Goal: Check status: Check status

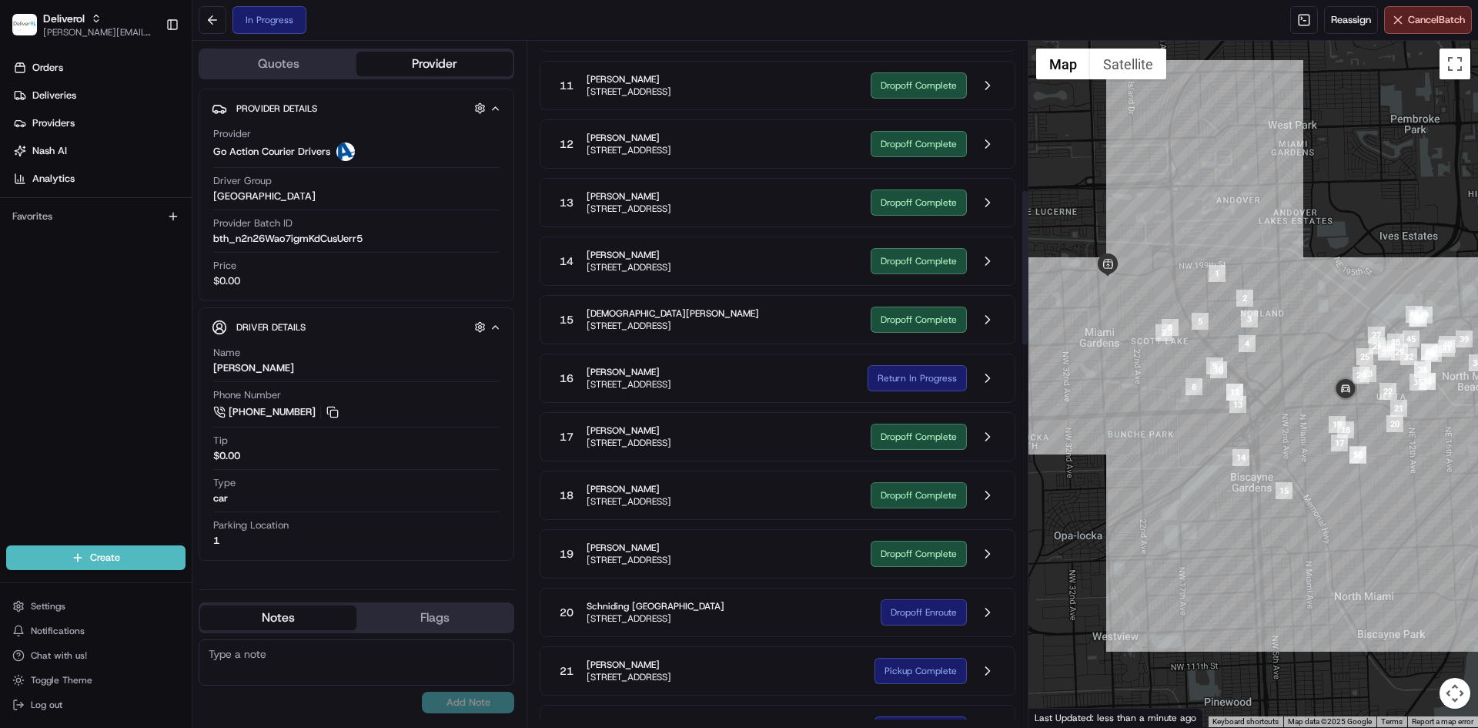
scroll to position [653, 0]
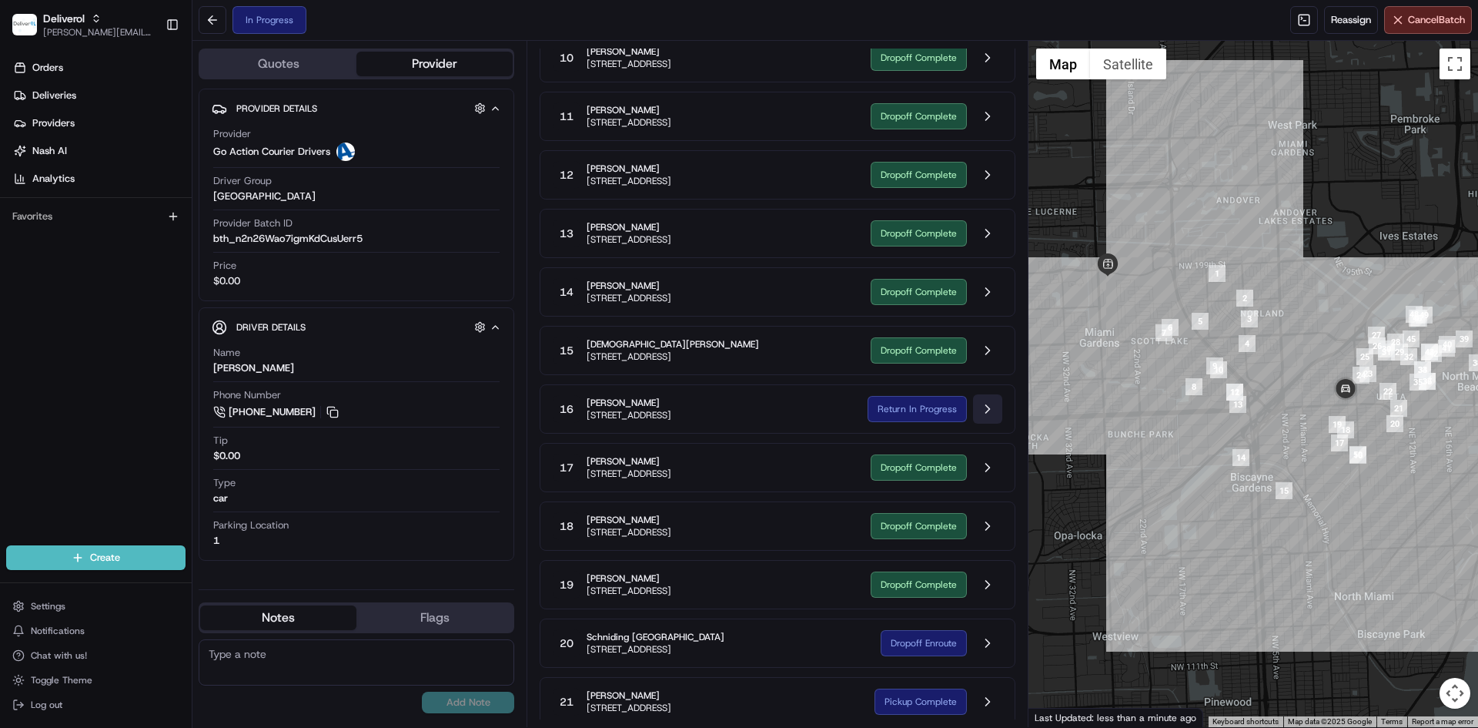
click at [985, 410] on button at bounding box center [987, 408] width 29 height 29
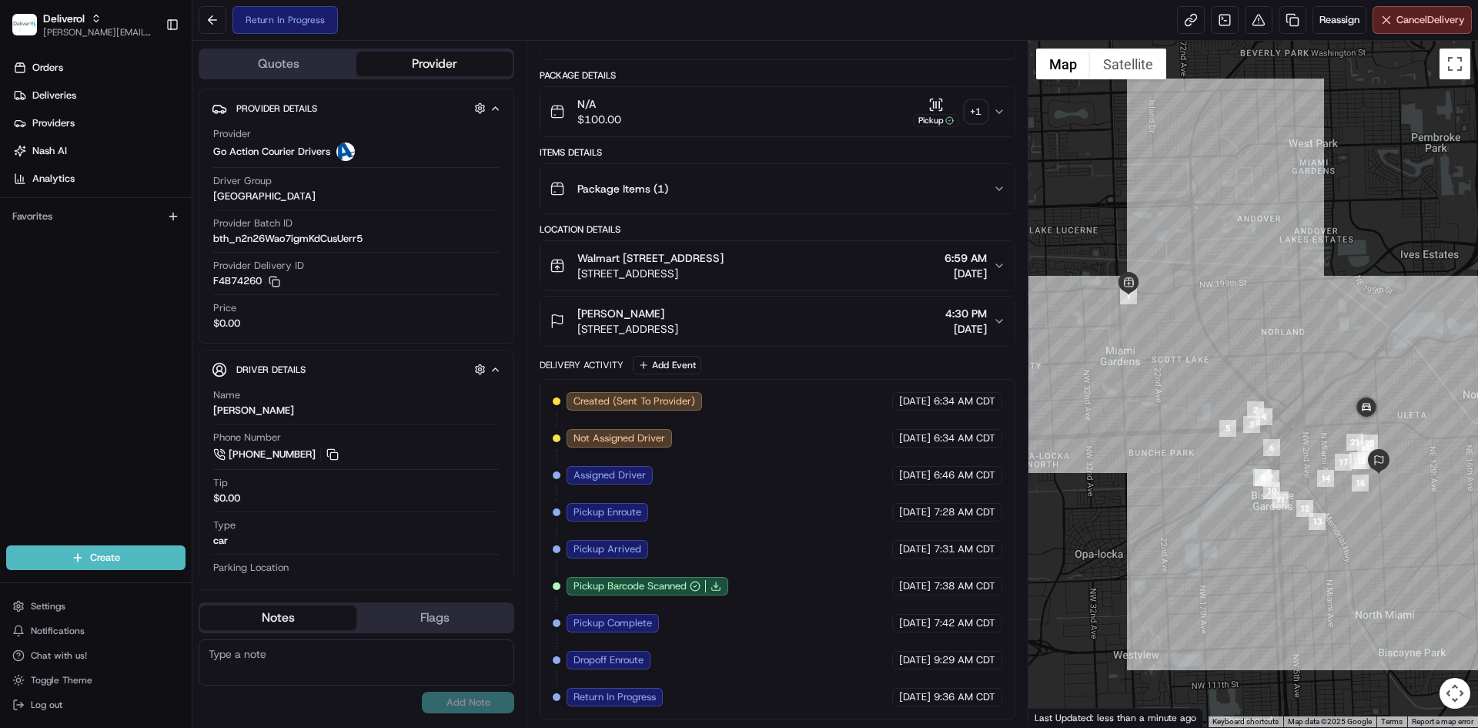
scroll to position [186, 0]
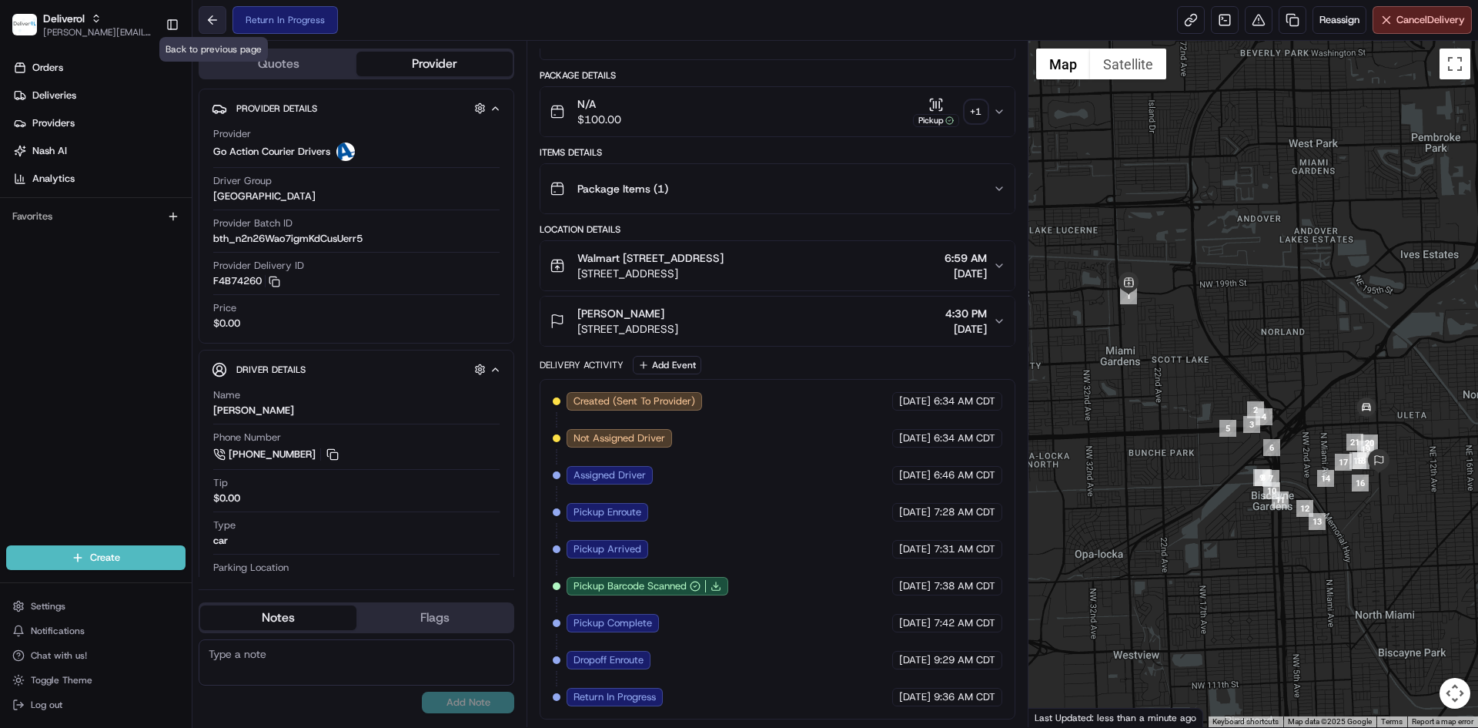
click at [219, 23] on button at bounding box center [213, 20] width 28 height 28
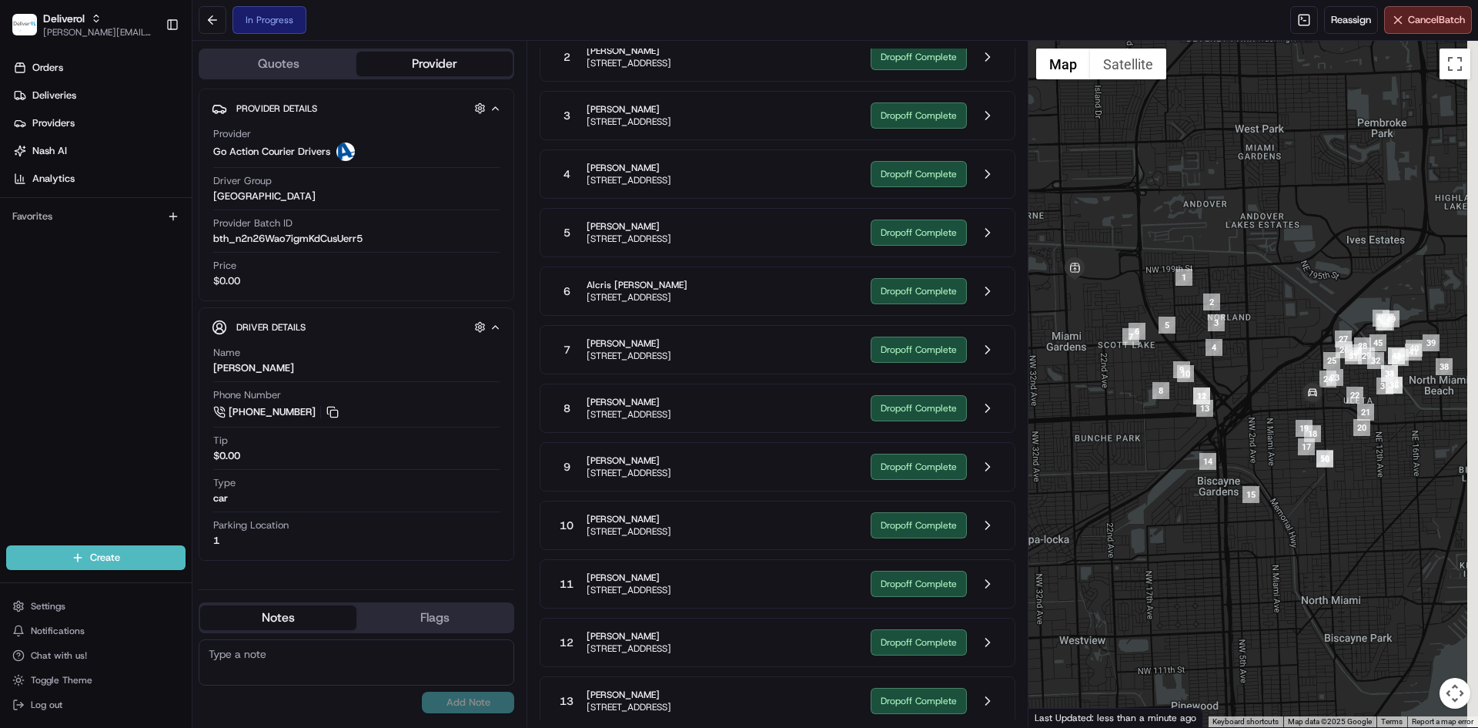
scroll to position [653, 0]
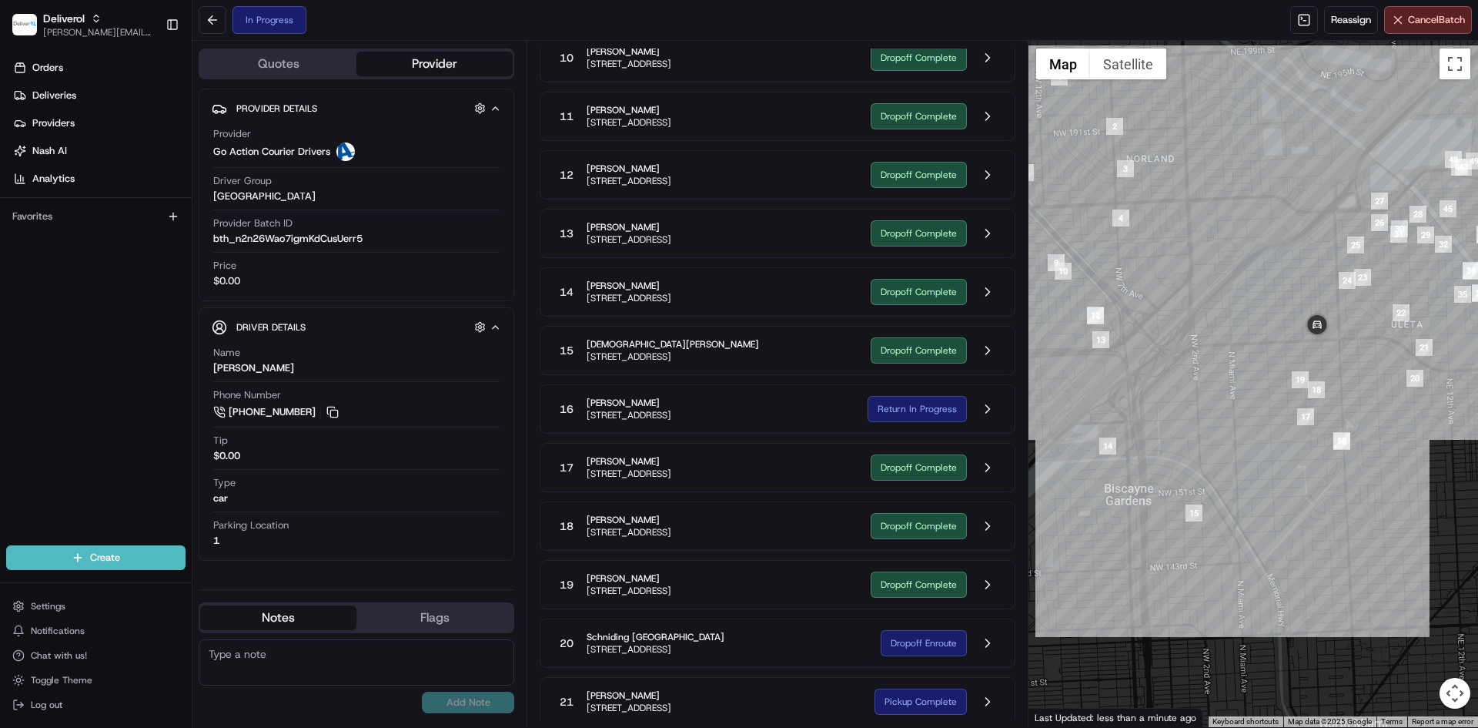
drag, startPoint x: 1324, startPoint y: 495, endPoint x: 1165, endPoint y: 394, distance: 188.0
click at [1165, 394] on div at bounding box center [1254, 384] width 450 height 686
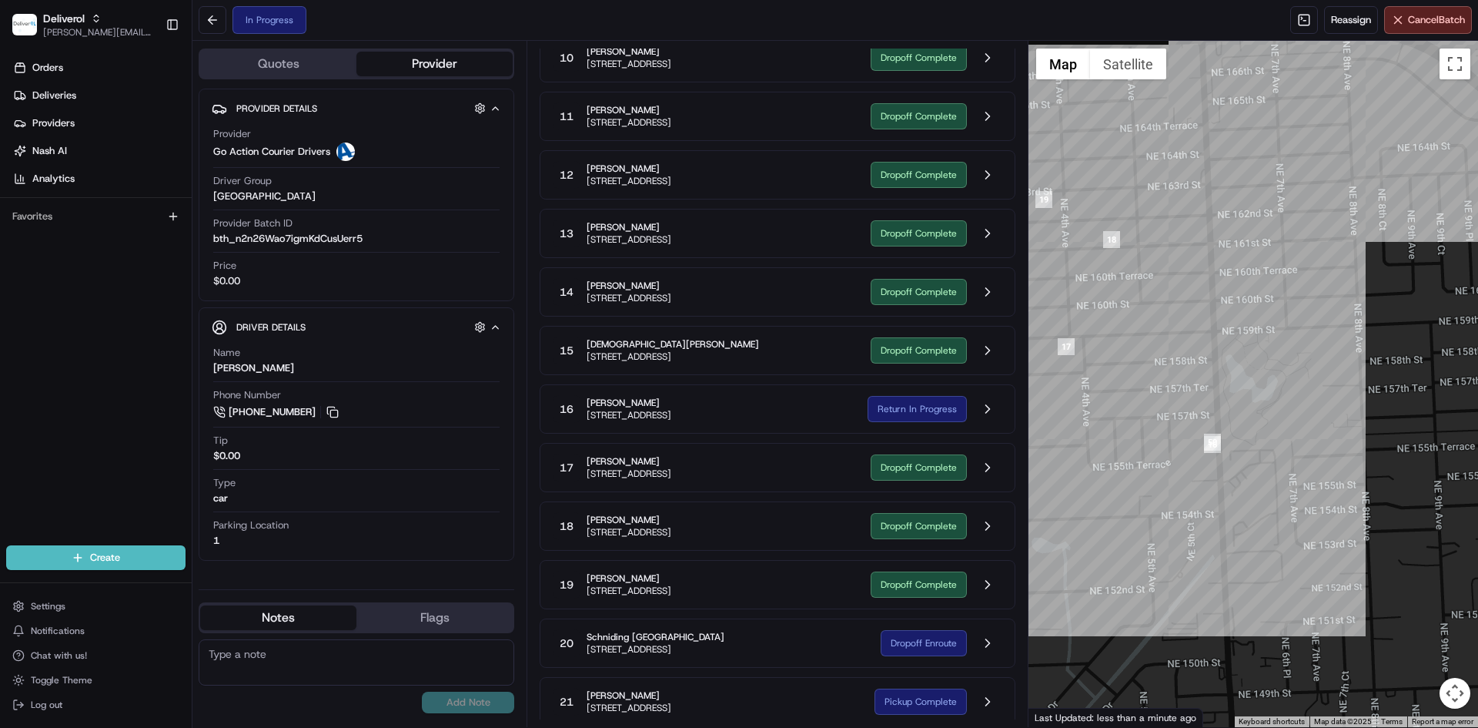
drag, startPoint x: 1369, startPoint y: 444, endPoint x: 1145, endPoint y: 425, distance: 224.9
click at [1140, 428] on div at bounding box center [1254, 384] width 450 height 686
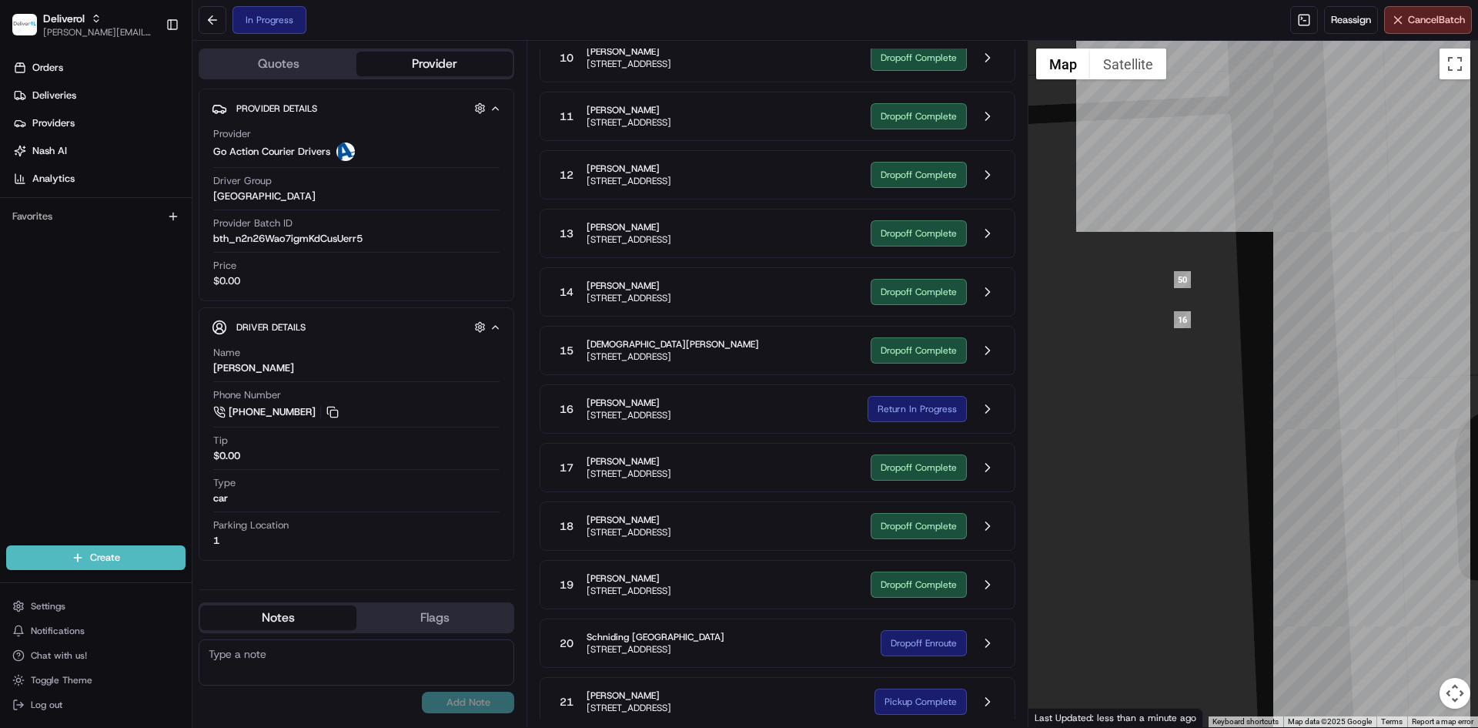
drag, startPoint x: 1148, startPoint y: 295, endPoint x: 1210, endPoint y: 333, distance: 72.2
click at [1210, 333] on div at bounding box center [1254, 384] width 450 height 686
click at [215, 20] on button at bounding box center [213, 20] width 28 height 28
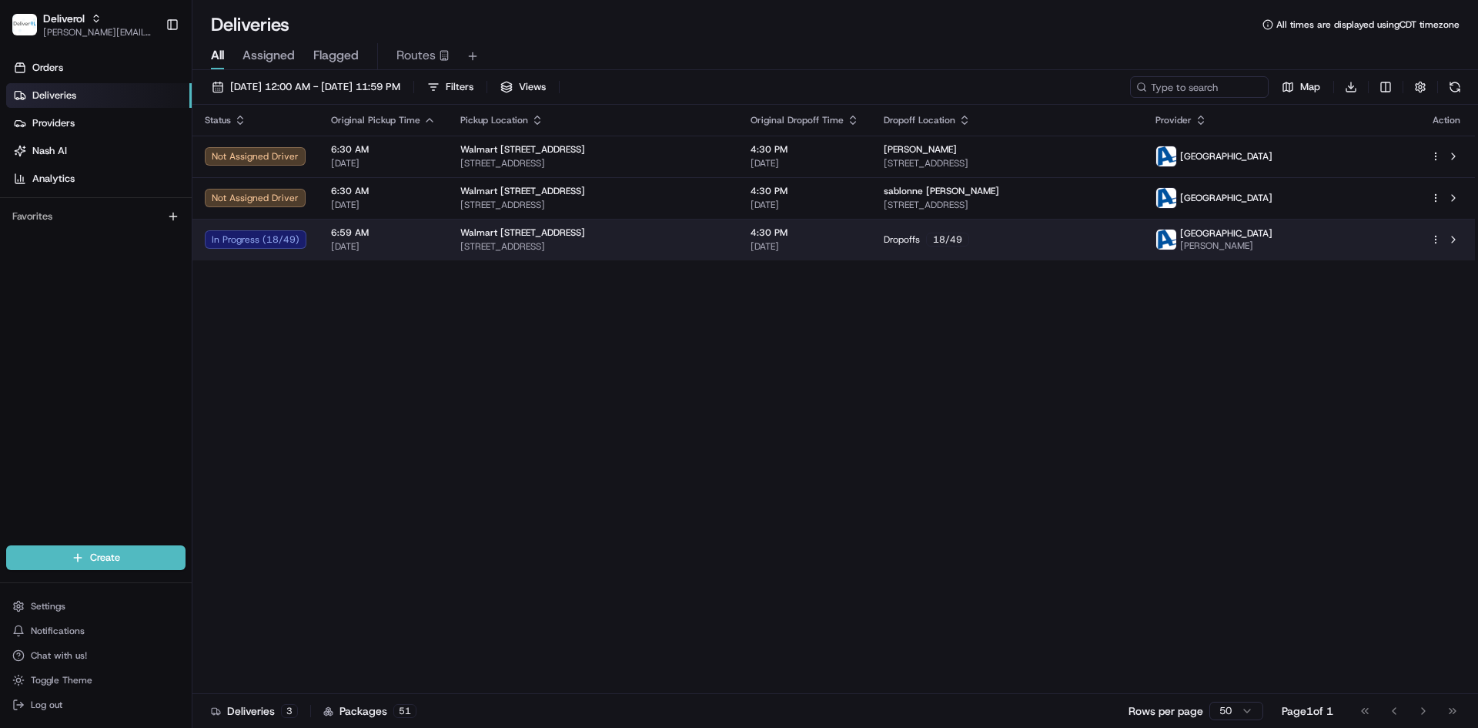
click at [1103, 242] on div "Dropoffs 18 / 49" at bounding box center [1007, 240] width 247 height 14
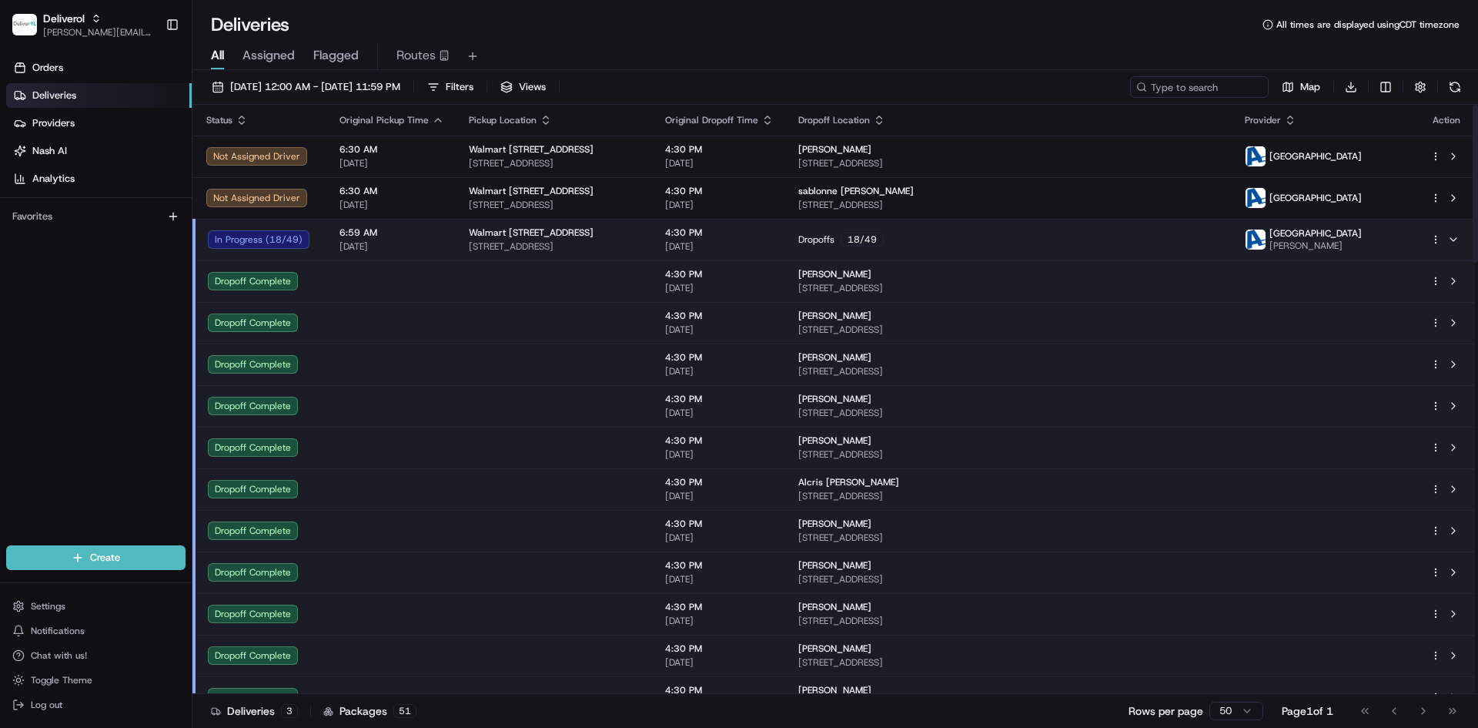
click at [1438, 239] on html "Deliverol [PERSON_NAME][EMAIL_ADDRESS][PERSON_NAME][DOMAIN_NAME] Toggle Sidebar…" at bounding box center [739, 364] width 1478 height 728
click at [1382, 287] on span "Delivery Details" at bounding box center [1368, 288] width 69 height 12
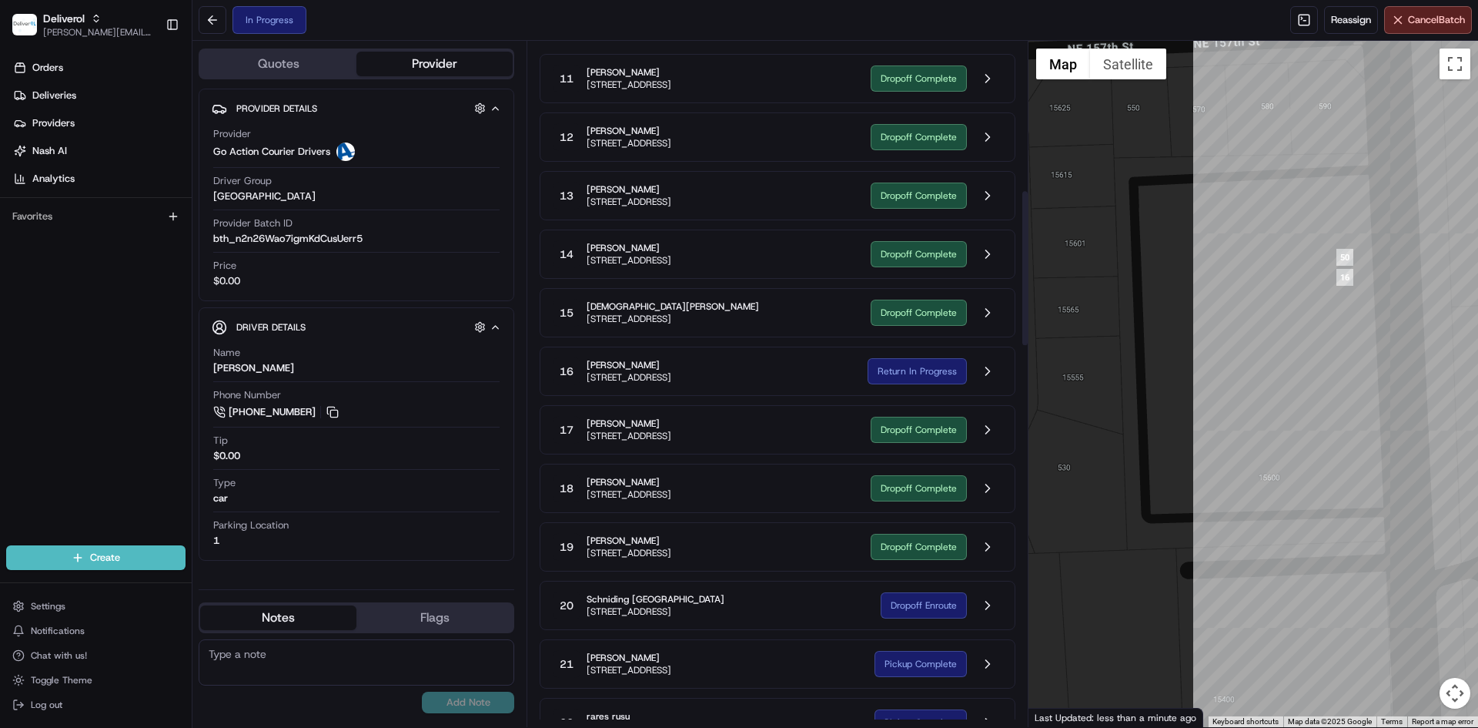
scroll to position [653, 0]
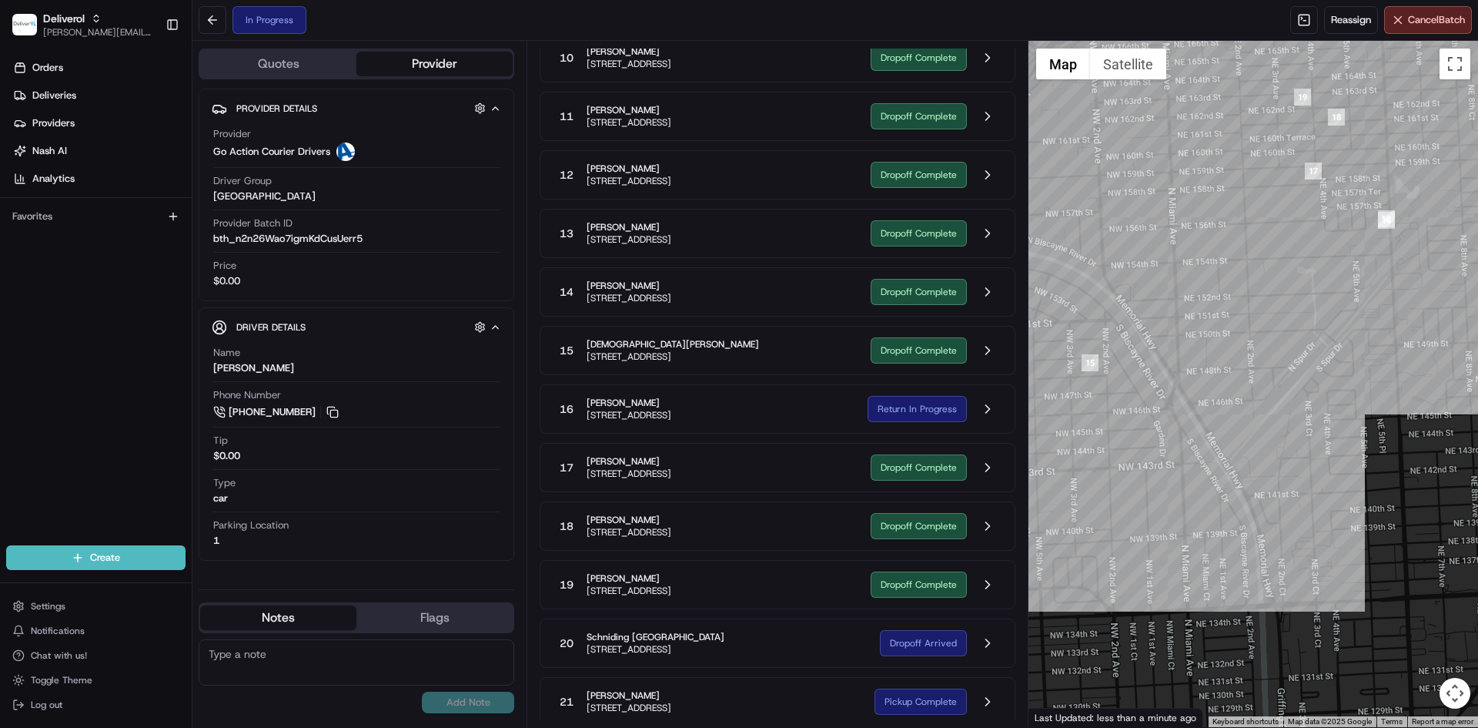
drag, startPoint x: 1338, startPoint y: 202, endPoint x: 1119, endPoint y: 497, distance: 368.2
click at [1114, 504] on div at bounding box center [1254, 384] width 450 height 686
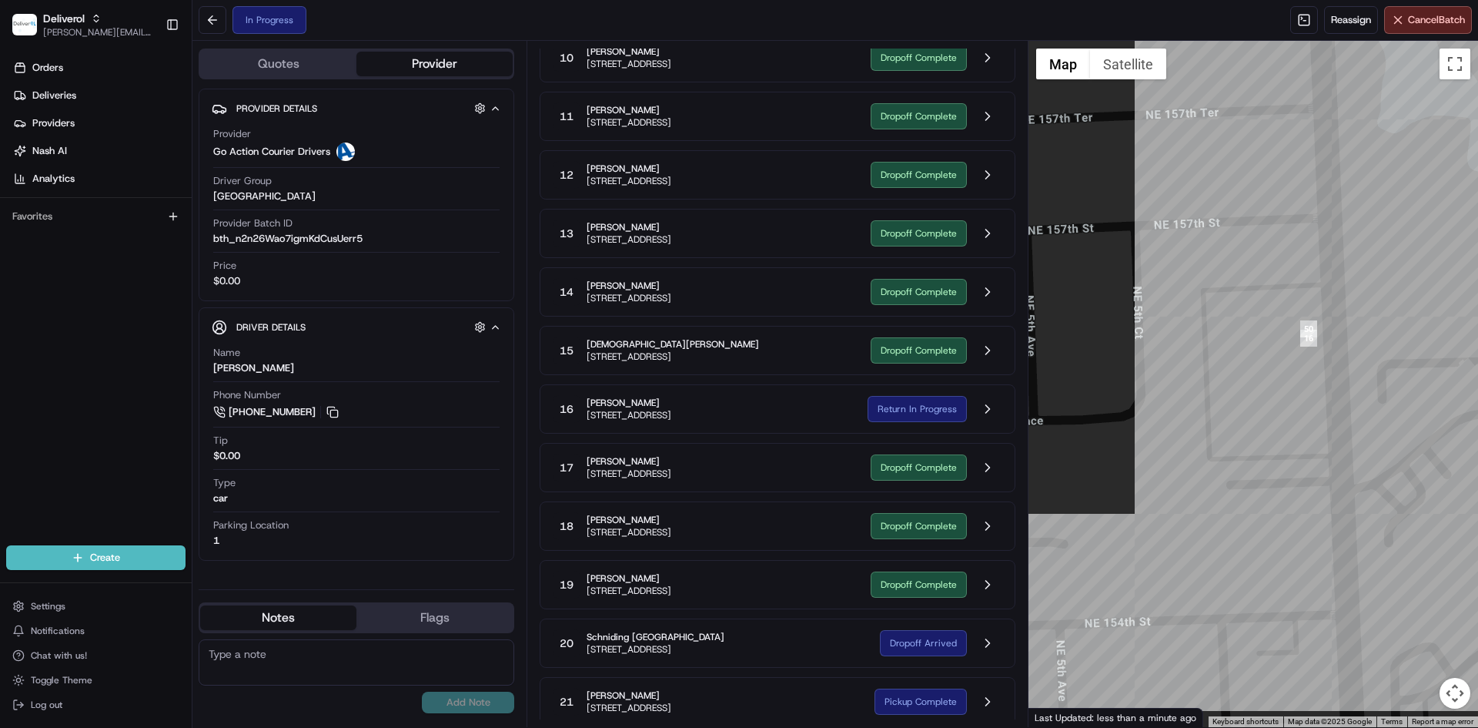
drag, startPoint x: 1360, startPoint y: 253, endPoint x: 1188, endPoint y: 454, distance: 264.9
click at [1188, 454] on div at bounding box center [1254, 384] width 450 height 686
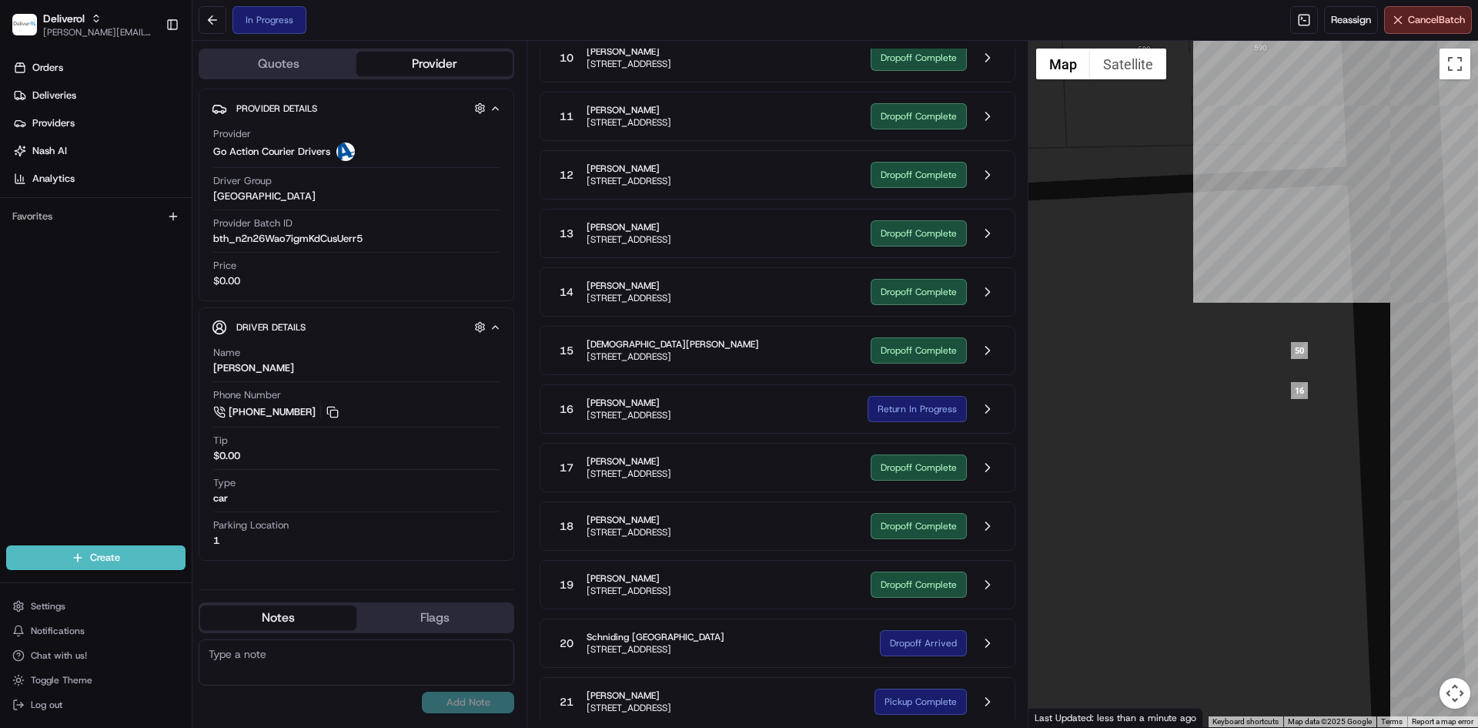
drag, startPoint x: 1325, startPoint y: 354, endPoint x: 1207, endPoint y: 375, distance: 119.6
click at [1207, 375] on div at bounding box center [1254, 384] width 450 height 686
